Goal: Answer question/provide support

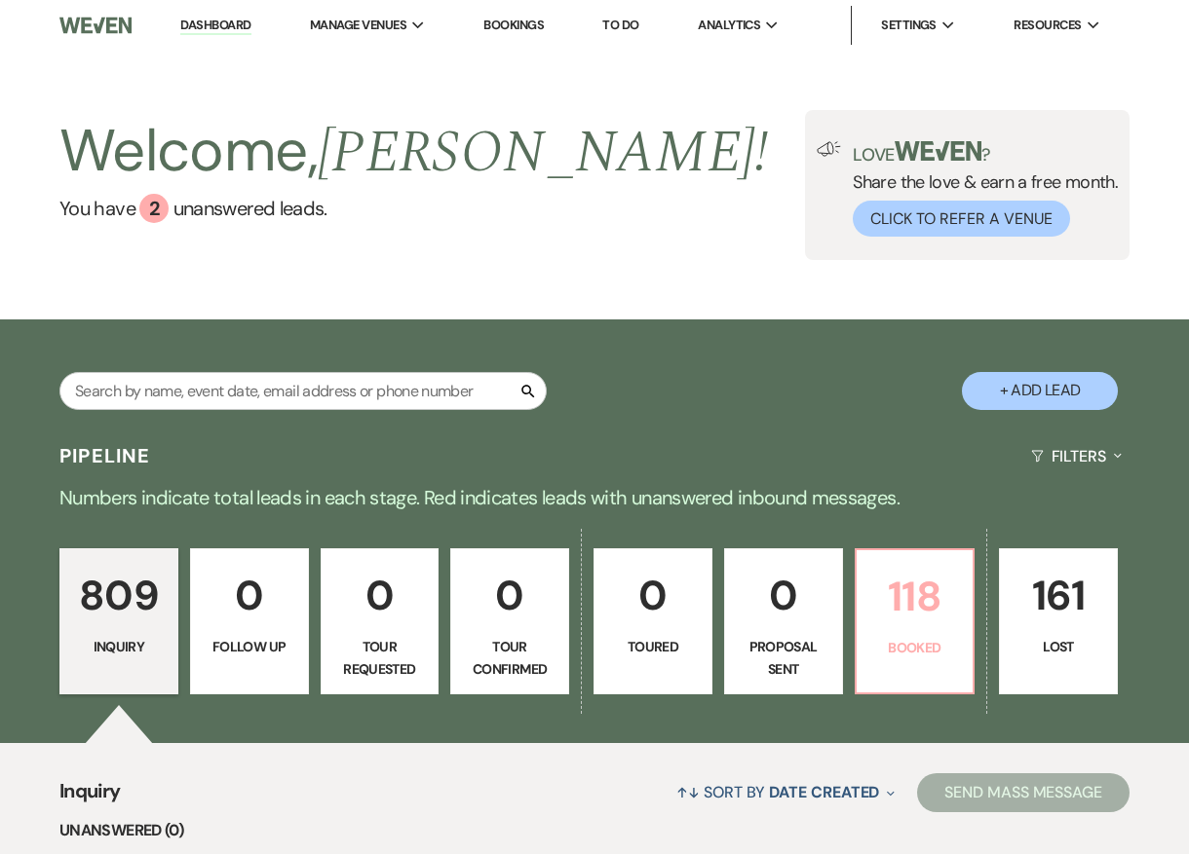
click at [899, 673] on link "118 Booked" at bounding box center [914, 622] width 121 height 146
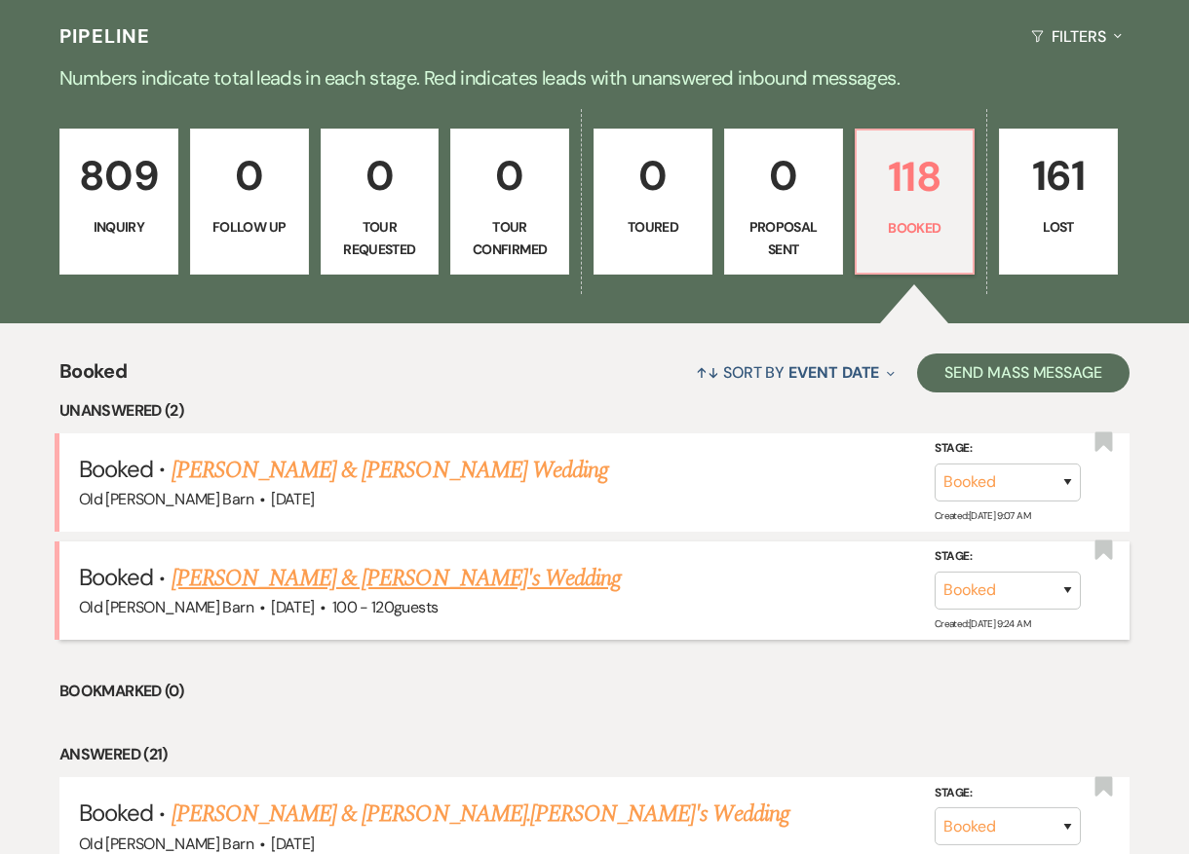
scroll to position [436, 0]
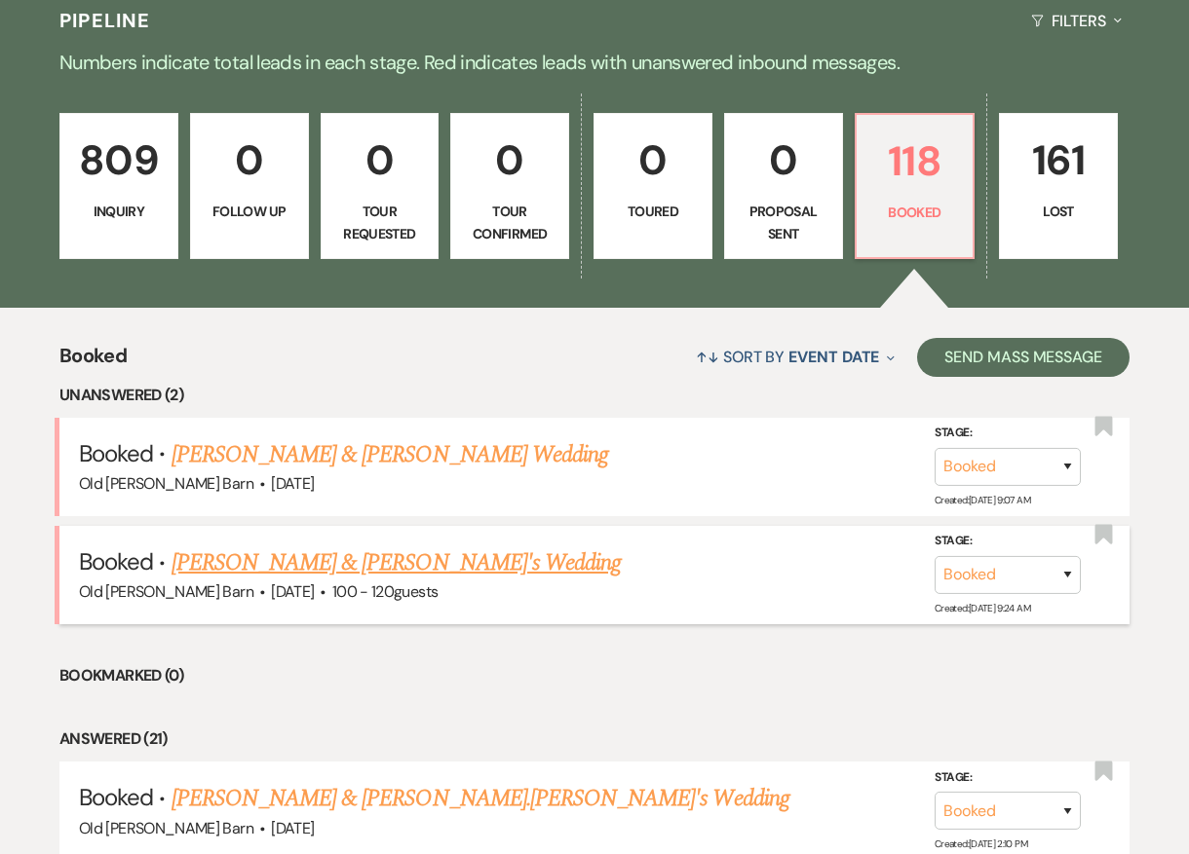
click at [371, 565] on link "[PERSON_NAME] & [PERSON_NAME]'s Wedding" at bounding box center [396, 563] width 450 height 35
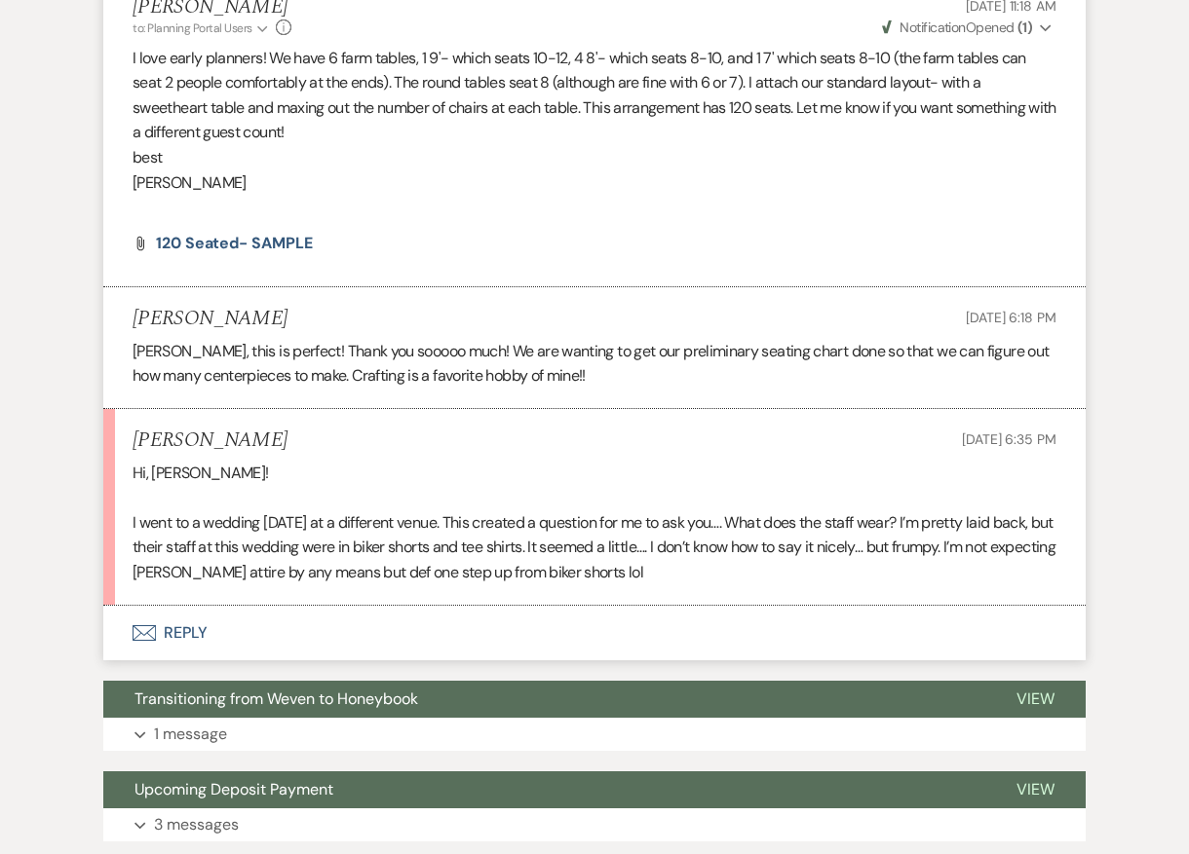
scroll to position [909, 0]
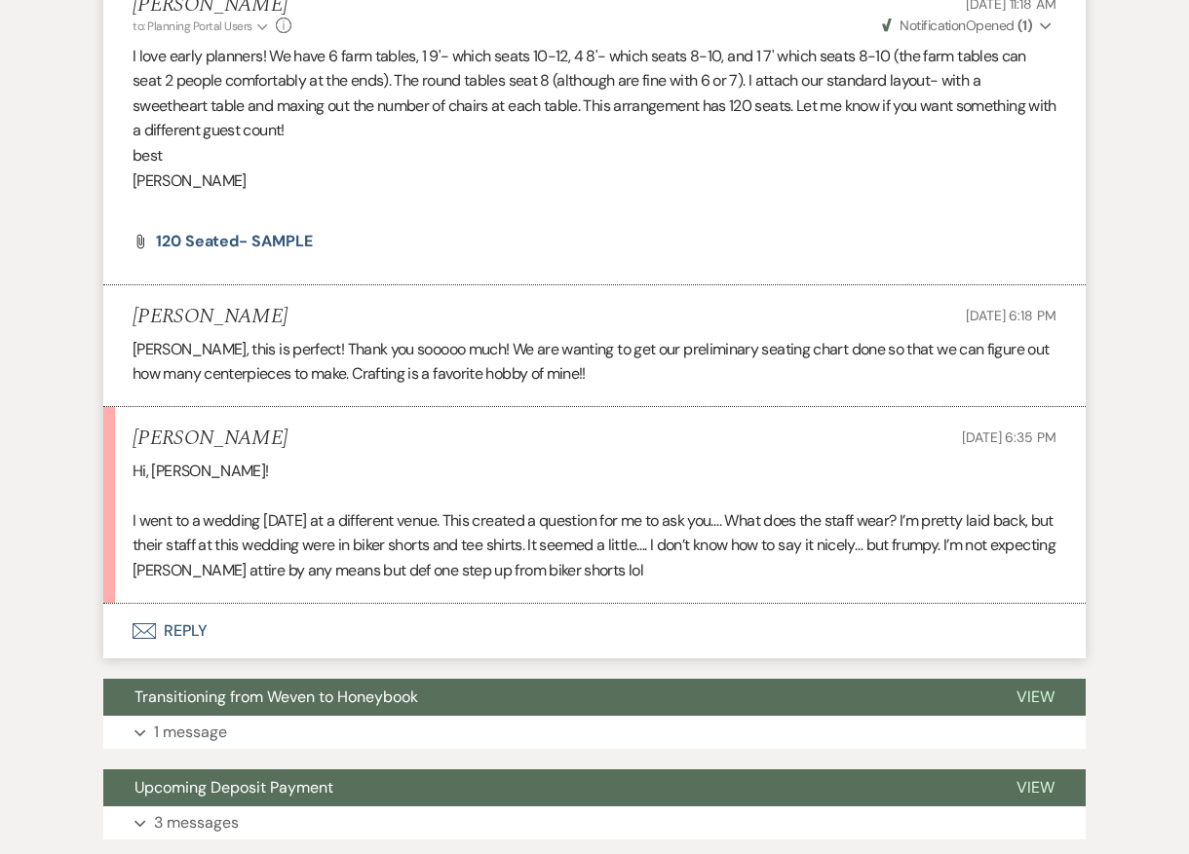
click at [187, 613] on button "Envelope Reply" at bounding box center [594, 631] width 982 height 55
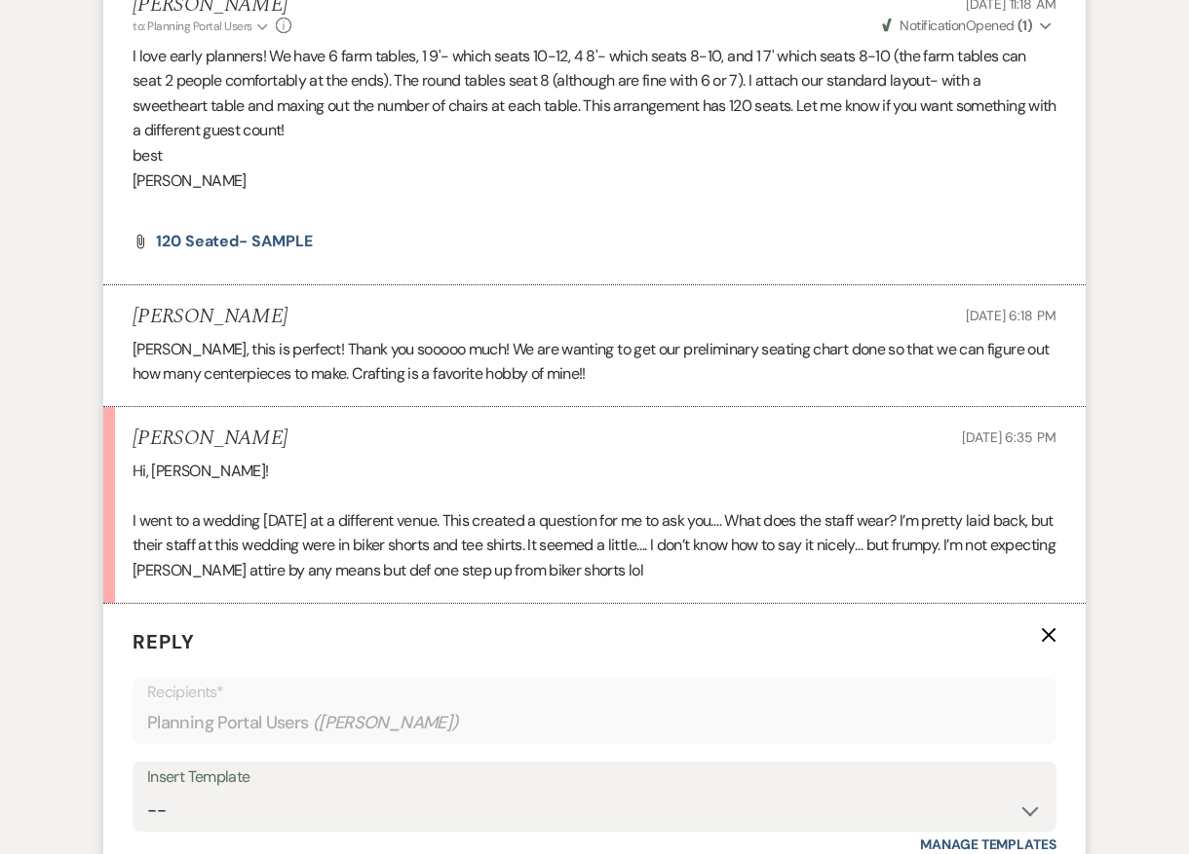
scroll to position [1272, 0]
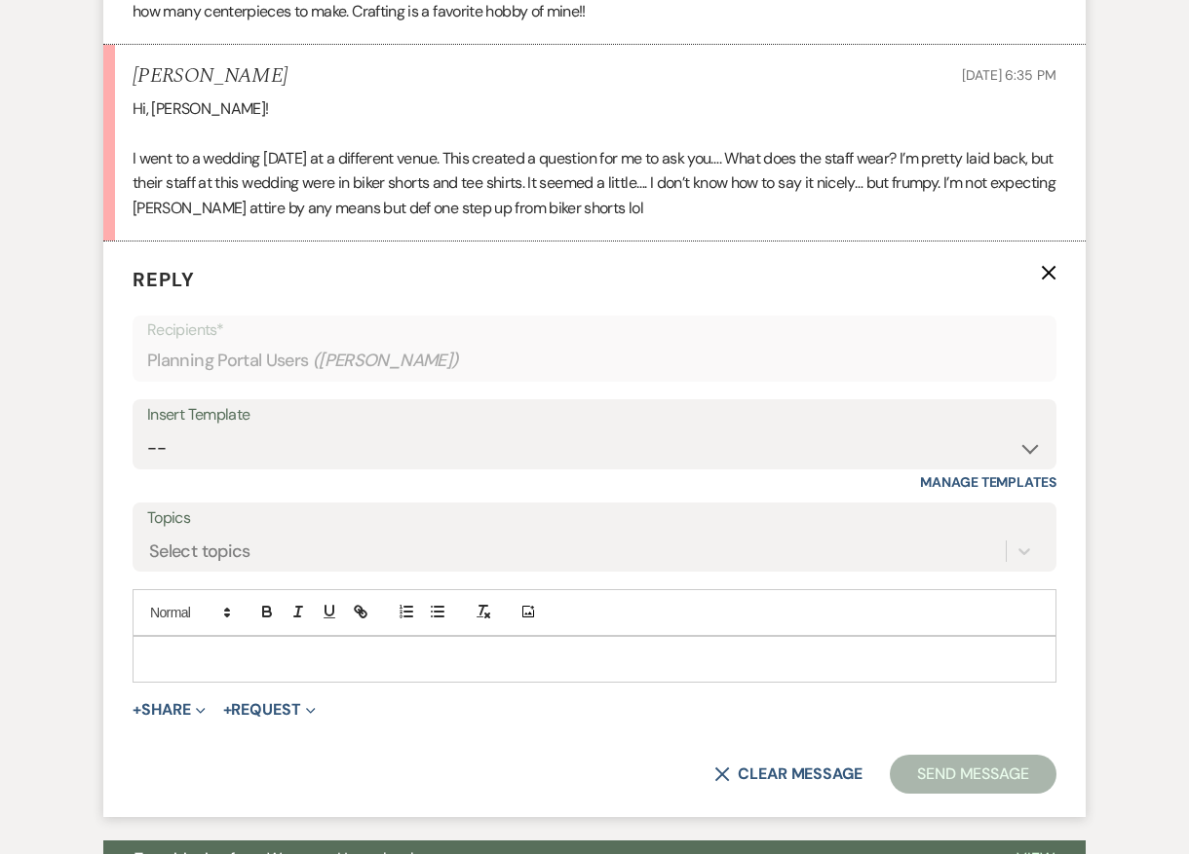
click at [249, 649] on p at bounding box center [594, 659] width 892 height 21
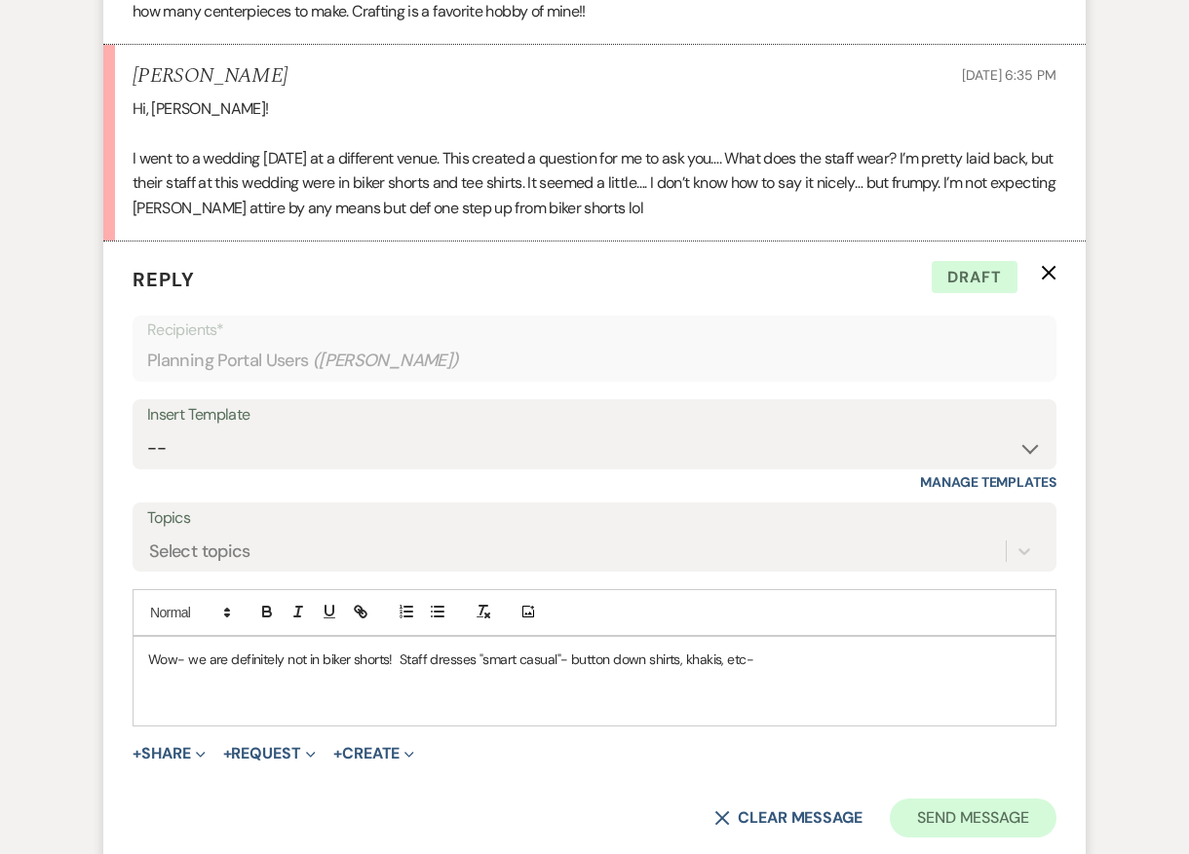
click at [969, 811] on button "Send Message" at bounding box center [973, 818] width 167 height 39
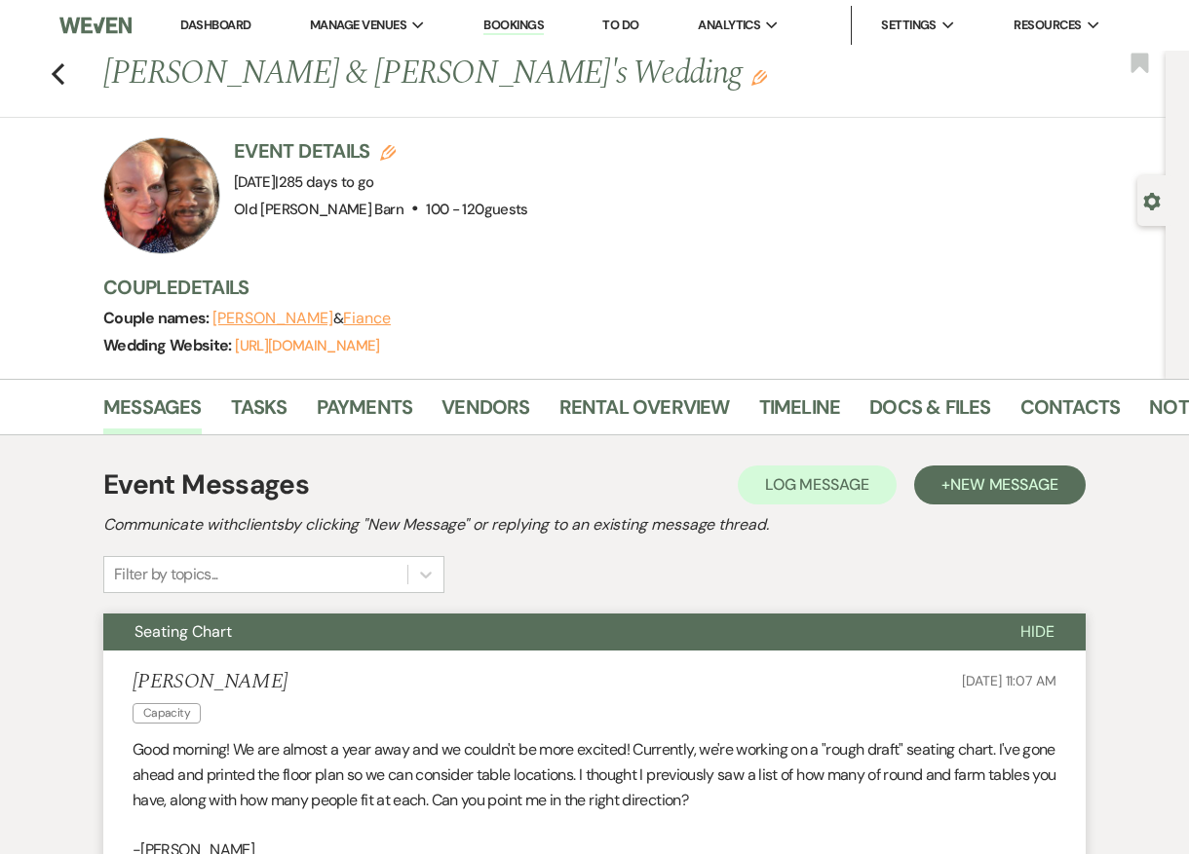
scroll to position [0, 0]
click at [55, 74] on use "button" at bounding box center [58, 73] width 13 height 21
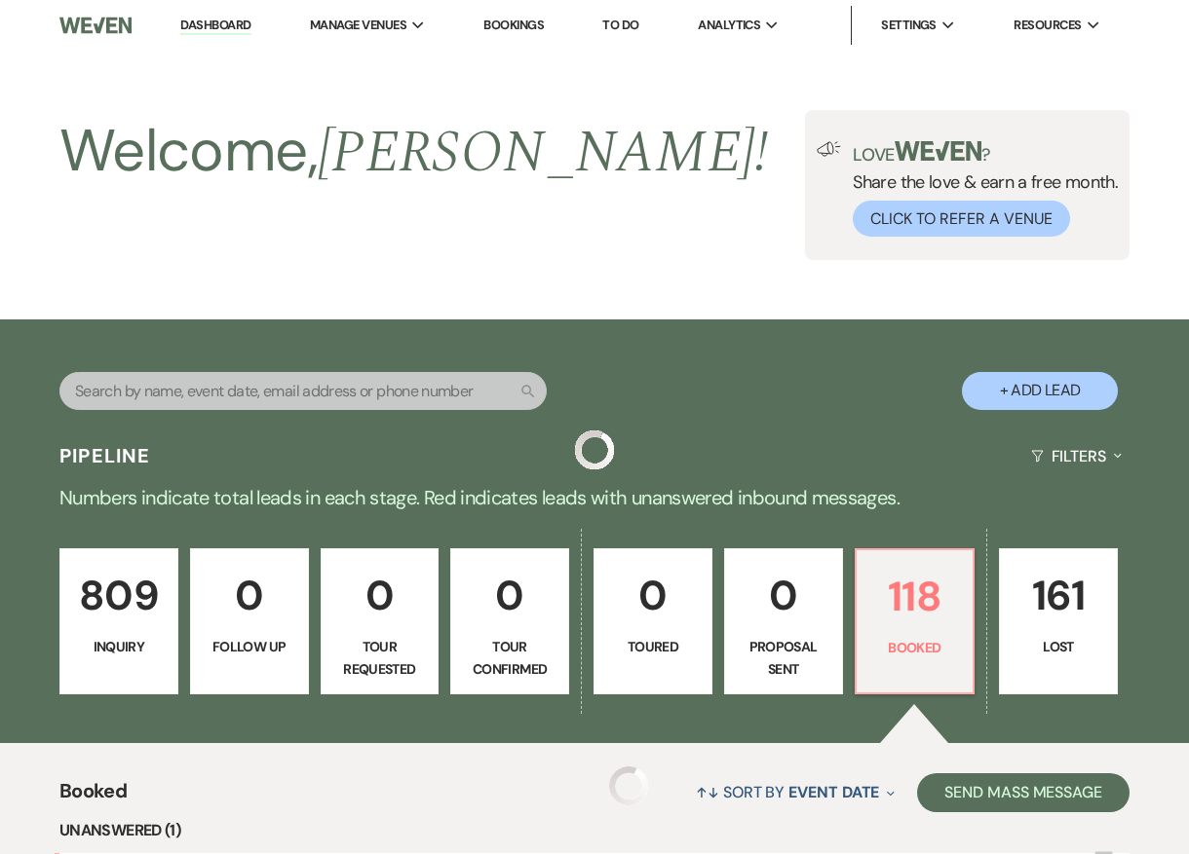
scroll to position [436, 0]
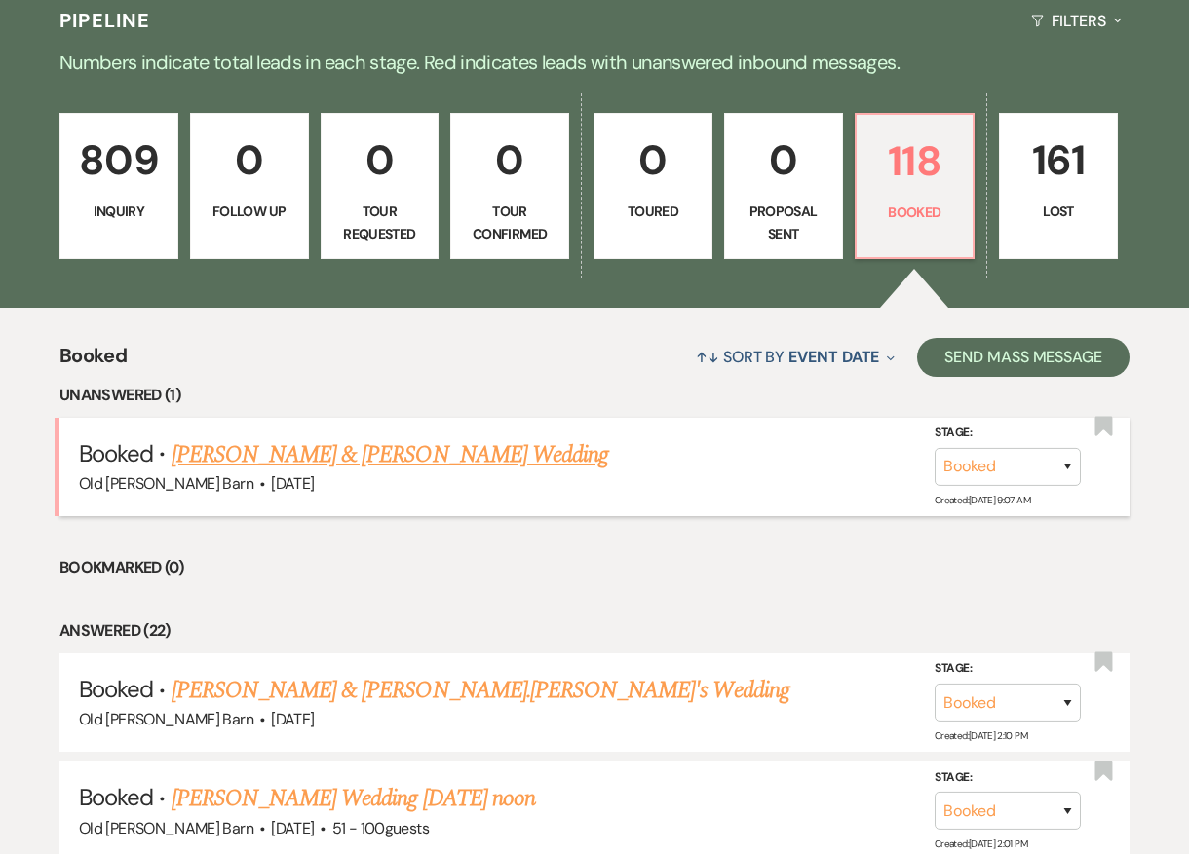
click at [417, 450] on link "[PERSON_NAME] & [PERSON_NAME] Wedding" at bounding box center [389, 454] width 437 height 35
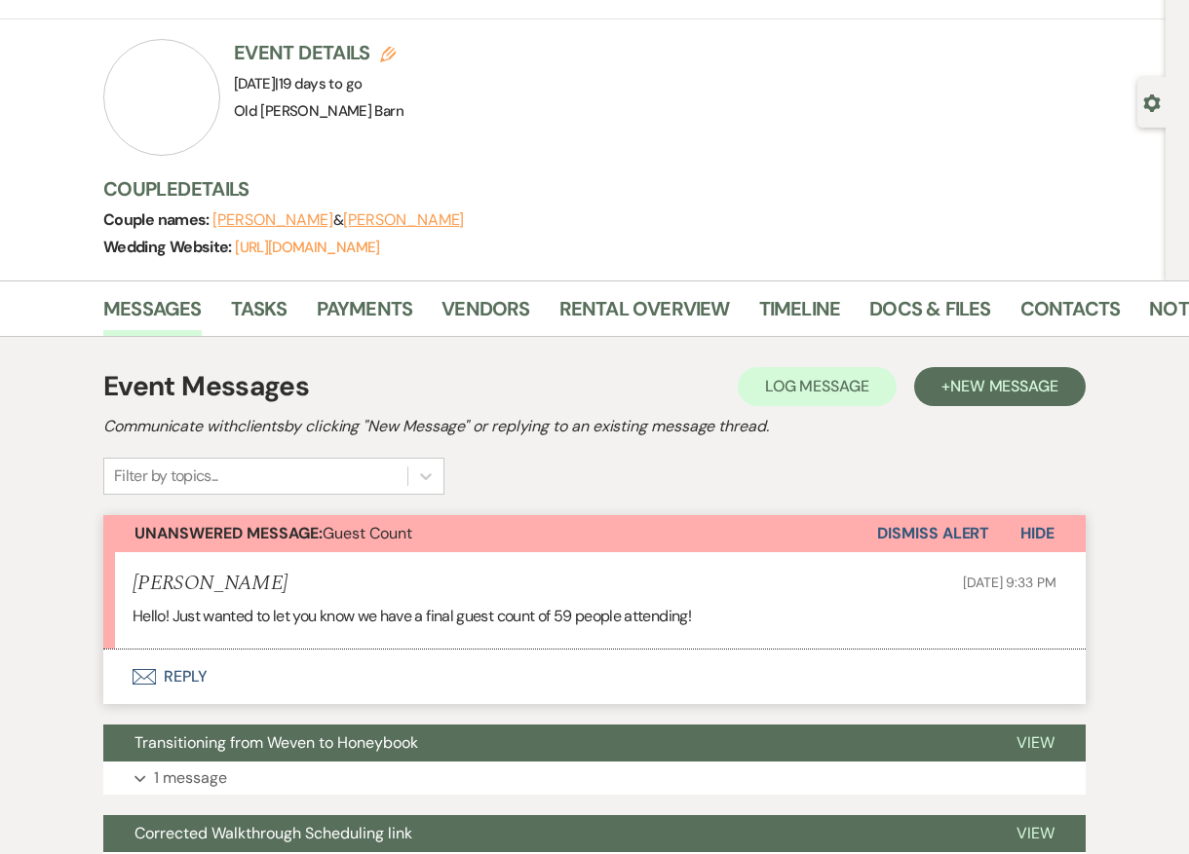
scroll to position [108, 0]
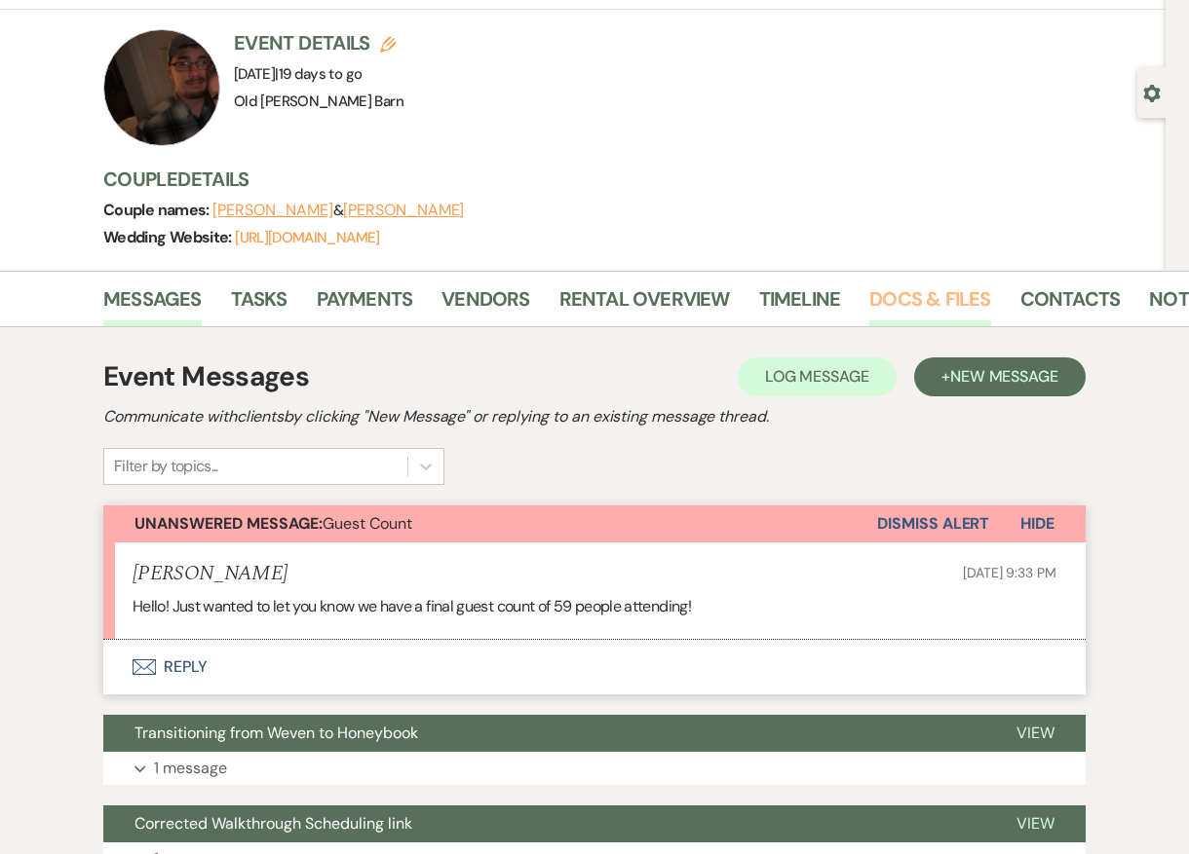
click at [903, 305] on link "Docs & Files" at bounding box center [929, 305] width 121 height 43
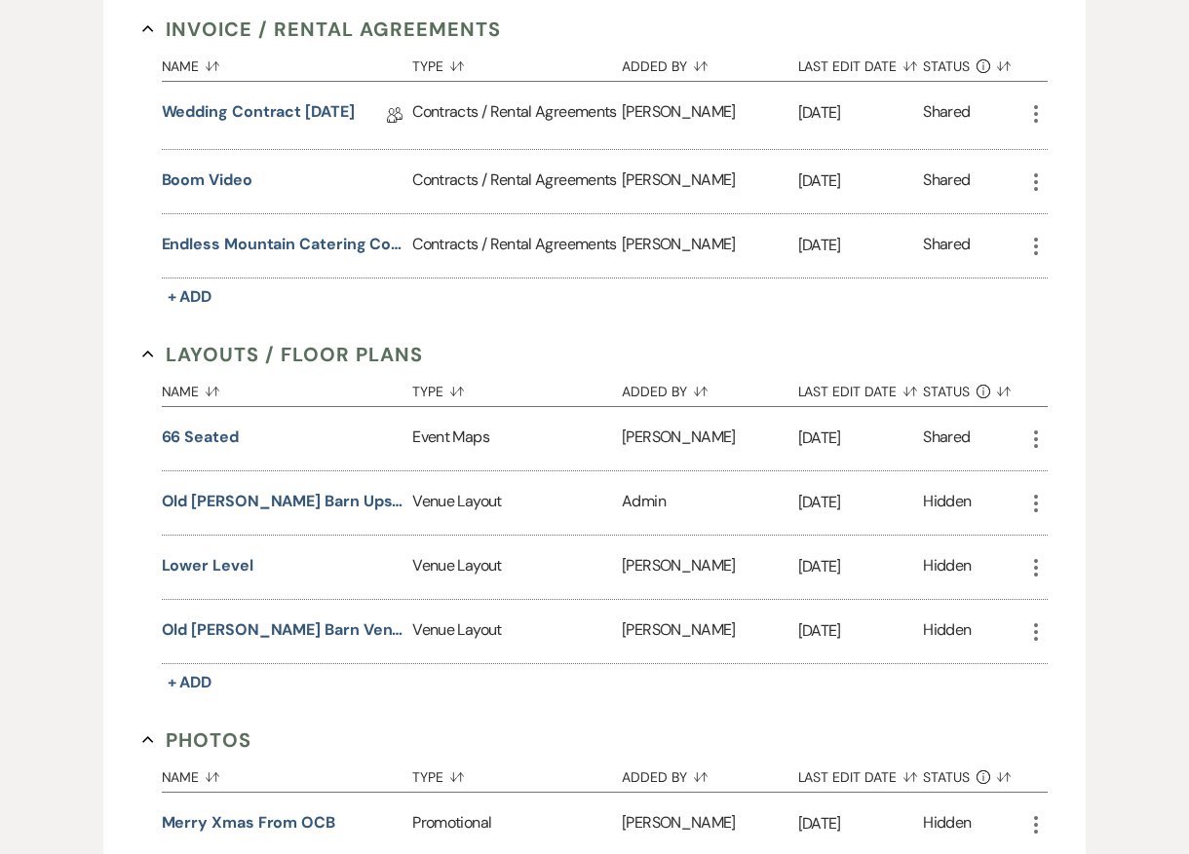
scroll to position [616, 0]
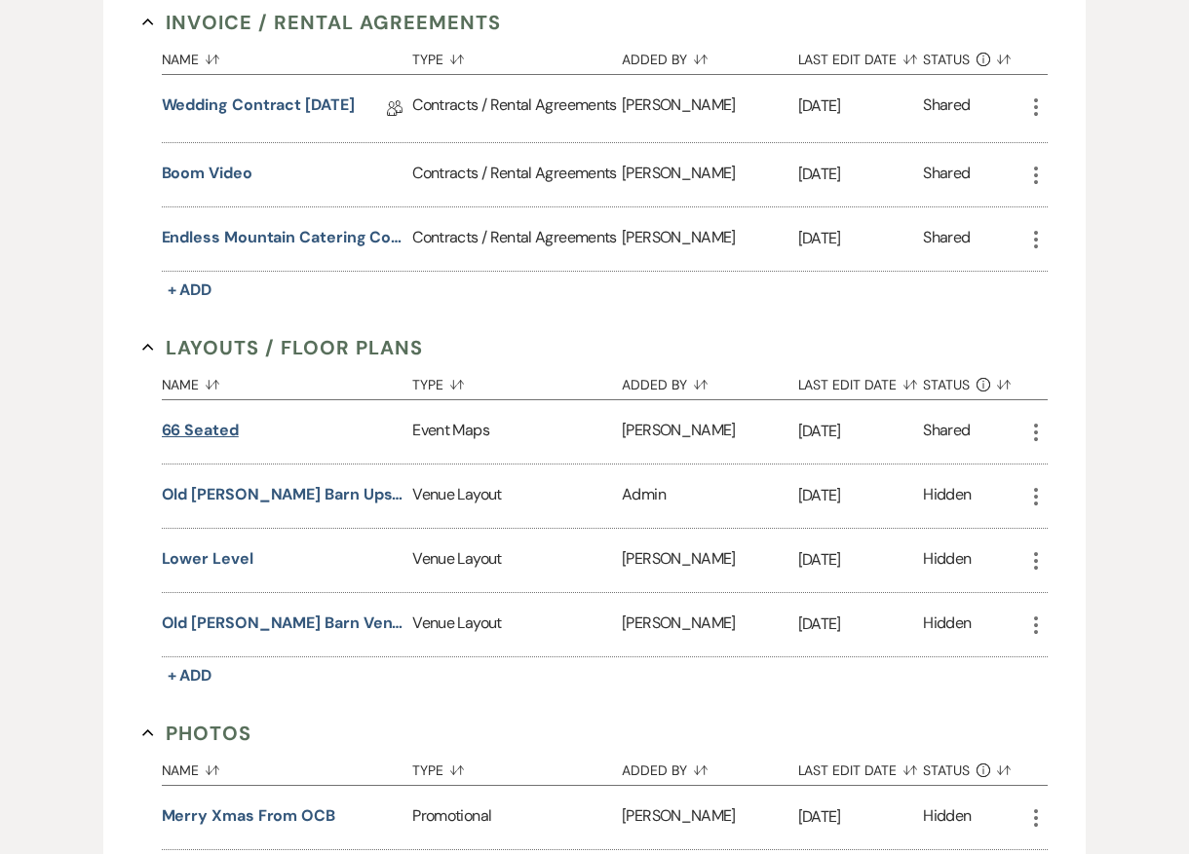
click at [212, 434] on button "66 seated" at bounding box center [200, 430] width 77 height 23
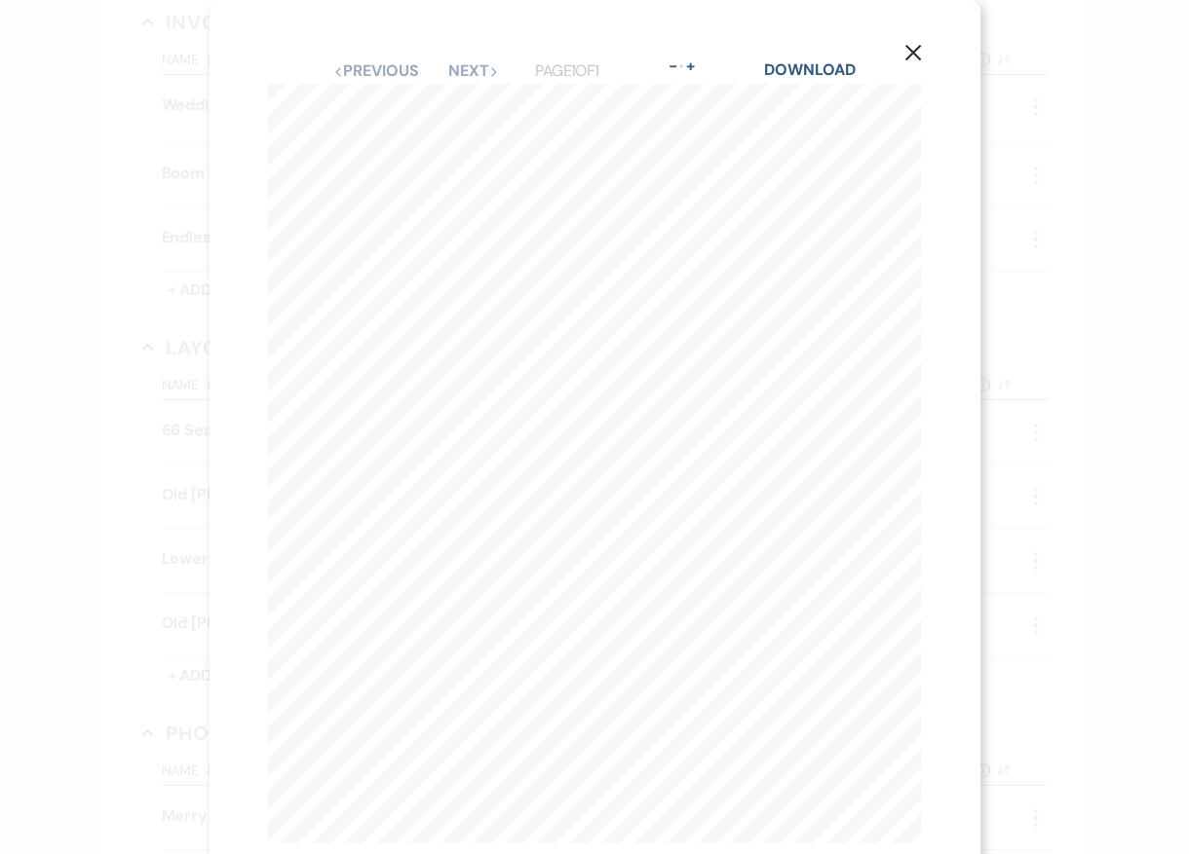
click at [917, 51] on icon "X" at bounding box center [913, 53] width 18 height 18
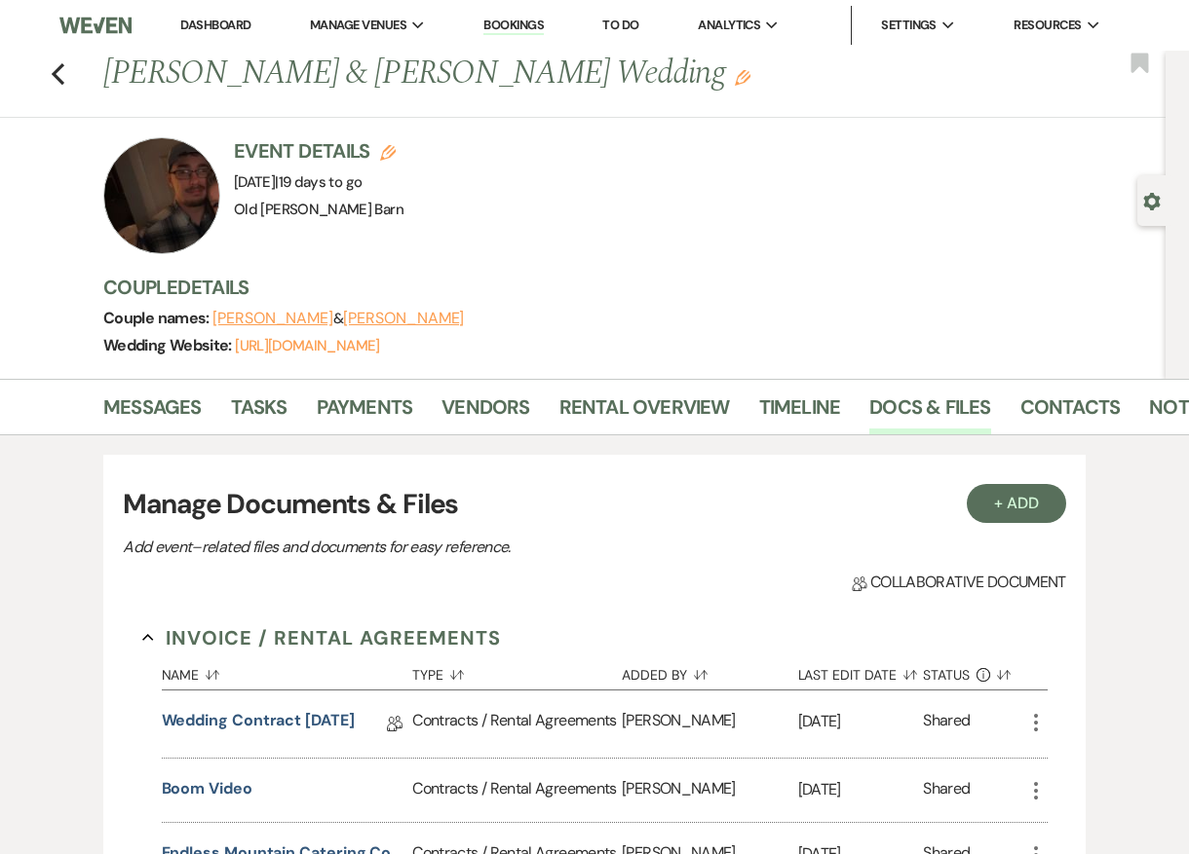
scroll to position [0, 0]
click at [379, 352] on link "[URL][DOMAIN_NAME]" at bounding box center [307, 345] width 144 height 19
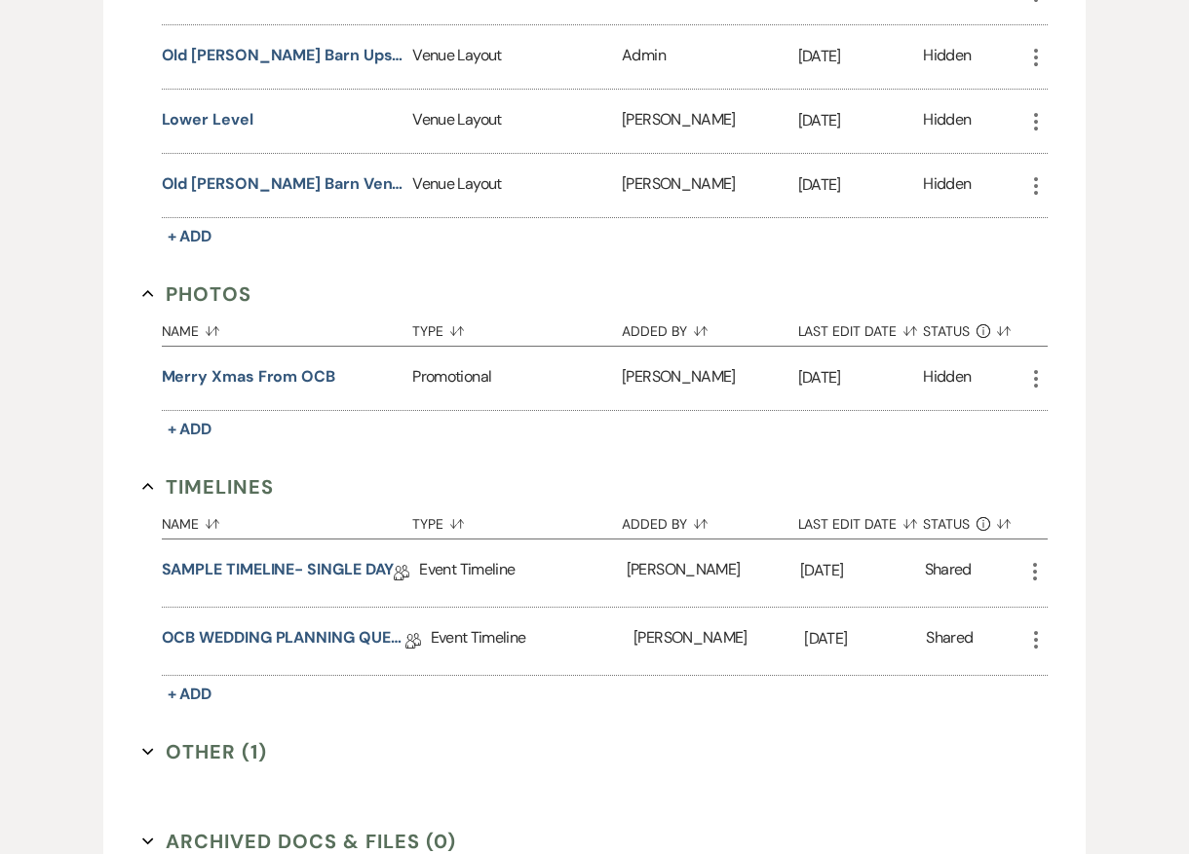
scroll to position [1057, 0]
